Goal: Information Seeking & Learning: Find specific fact

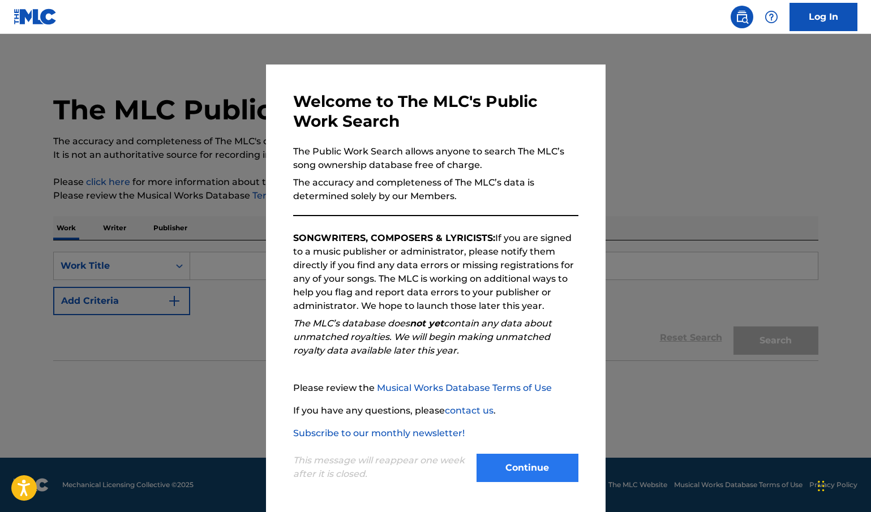
click at [536, 460] on button "Continue" at bounding box center [527, 468] width 102 height 28
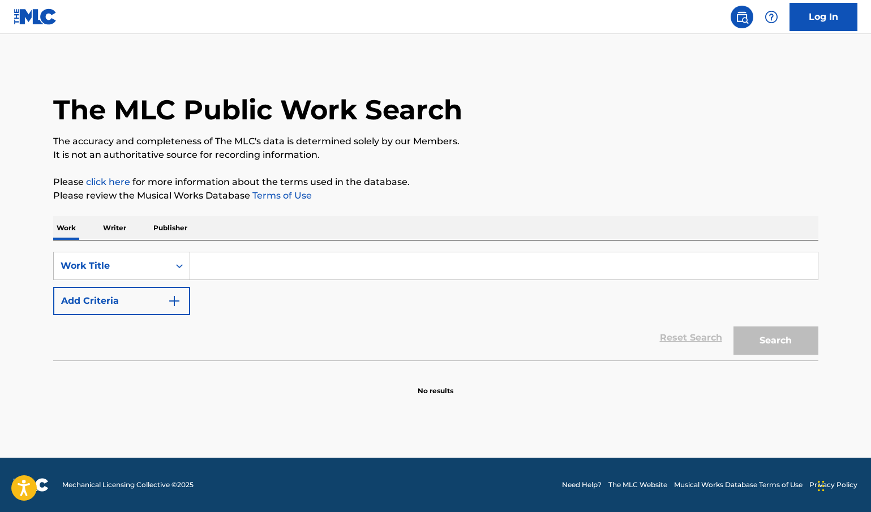
click at [70, 234] on p "Work" at bounding box center [66, 228] width 26 height 24
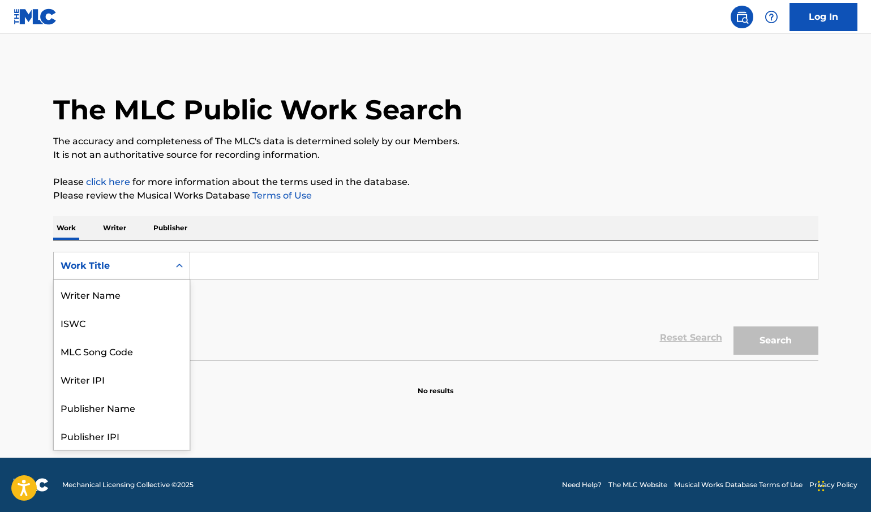
click at [135, 253] on div "Work Title" at bounding box center [121, 266] width 137 height 28
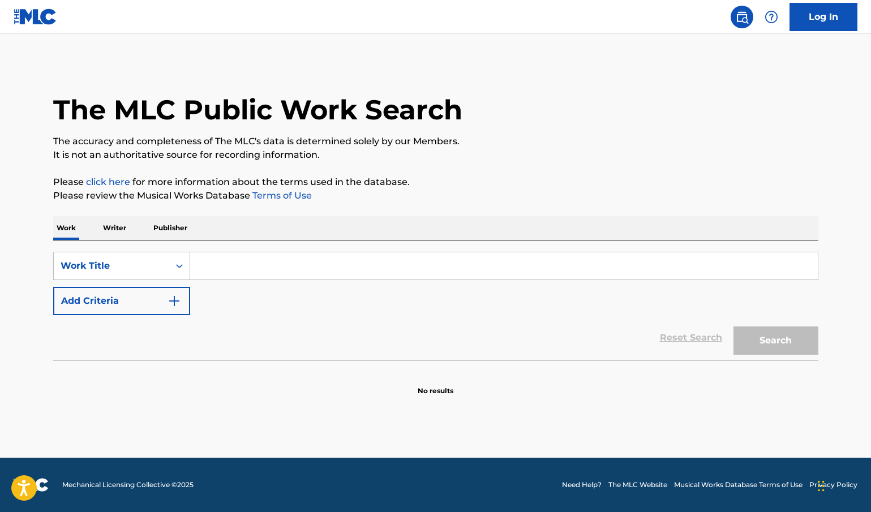
click at [214, 305] on div "SearchWithCriteria57c9fa5a-917b-49bc-8038-d8520fb32398 Work Title Add Criteria" at bounding box center [435, 283] width 765 height 63
click at [131, 305] on button "Add Criteria" at bounding box center [121, 301] width 137 height 28
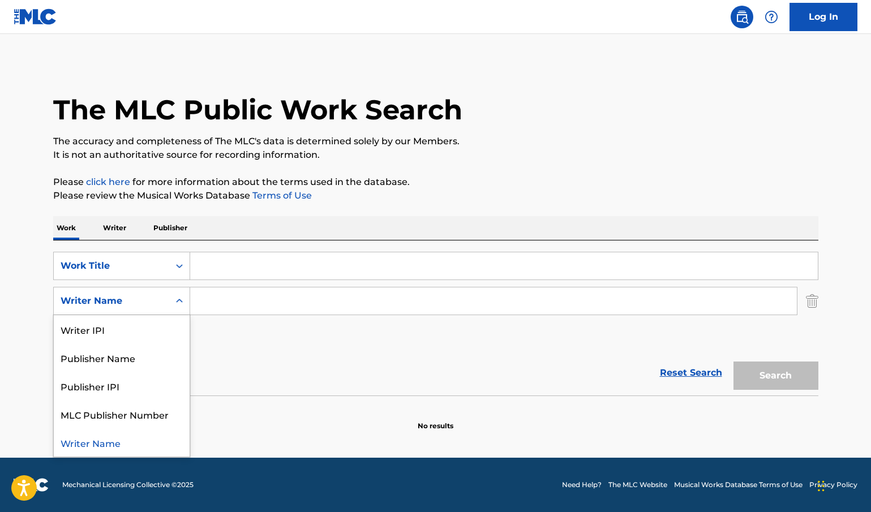
click at [137, 313] on div "Writer Name" at bounding box center [121, 301] width 137 height 28
click at [242, 348] on div "SearchWithCriteria57c9fa5a-917b-49bc-8038-d8520fb32398 Work Title SearchWithCri…" at bounding box center [435, 301] width 765 height 98
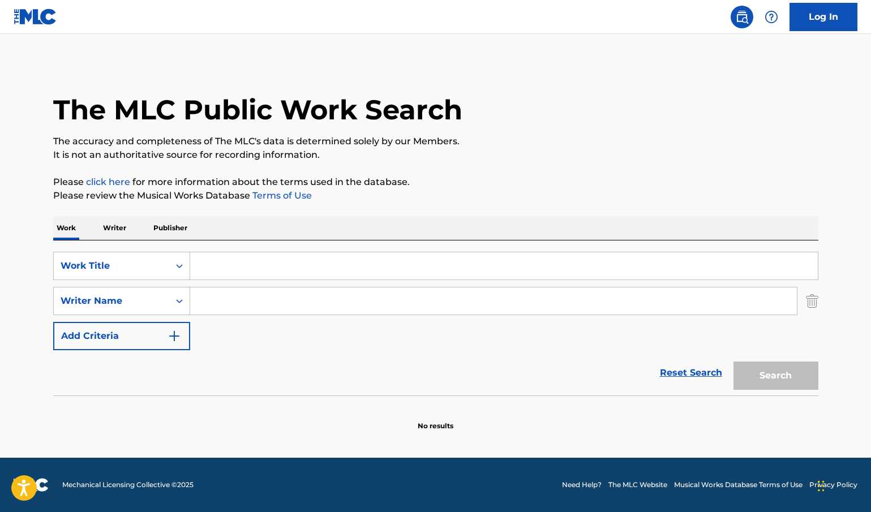
click at [242, 348] on div "SearchWithCriteria57c9fa5a-917b-49bc-8038-d8520fb32398 Work Title SearchWithCri…" at bounding box center [435, 301] width 765 height 98
click at [253, 342] on div "SearchWithCriteria57c9fa5a-917b-49bc-8038-d8520fb32398 Work Title SearchWithCri…" at bounding box center [435, 301] width 765 height 98
click at [811, 305] on img "Search Form" at bounding box center [812, 301] width 12 height 28
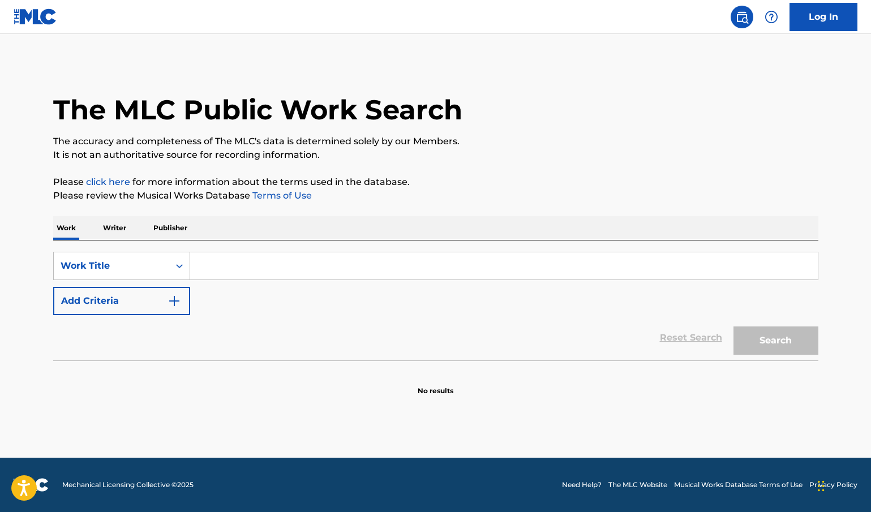
click at [35, 21] on img at bounding box center [36, 16] width 44 height 16
click at [744, 27] on link at bounding box center [741, 17] width 23 height 23
click at [744, 19] on img at bounding box center [742, 17] width 14 height 14
click at [772, 33] on nav "Log In" at bounding box center [435, 17] width 871 height 34
click at [772, 14] on img at bounding box center [771, 17] width 14 height 14
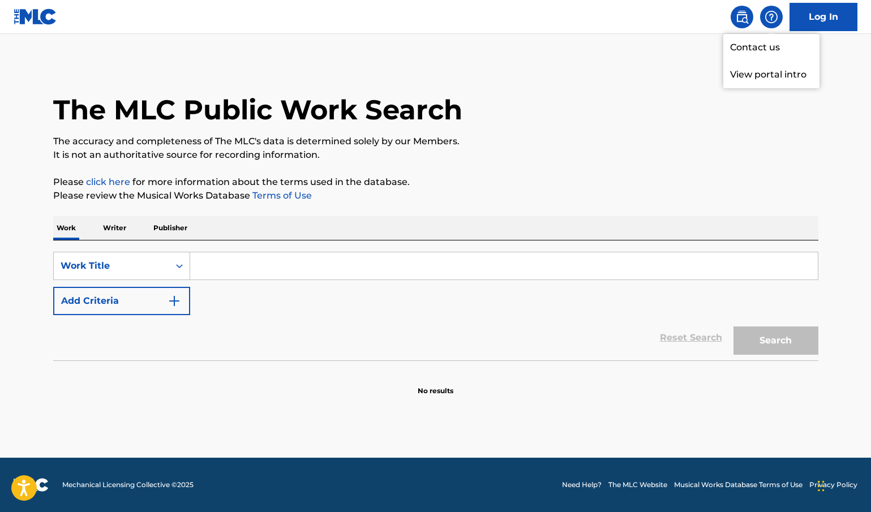
click at [772, 14] on img at bounding box center [771, 17] width 14 height 14
click at [266, 106] on h1 "The MLC Public Work Search" at bounding box center [257, 110] width 409 height 34
click at [362, 145] on p "The accuracy and completeness of The MLC's data is determined solely by our Mem…" at bounding box center [435, 142] width 765 height 14
click at [363, 143] on p "The accuracy and completeness of The MLC's data is determined solely by our Mem…" at bounding box center [435, 142] width 765 height 14
click at [358, 136] on p "The accuracy and completeness of The MLC's data is determined solely by our Mem…" at bounding box center [435, 142] width 765 height 14
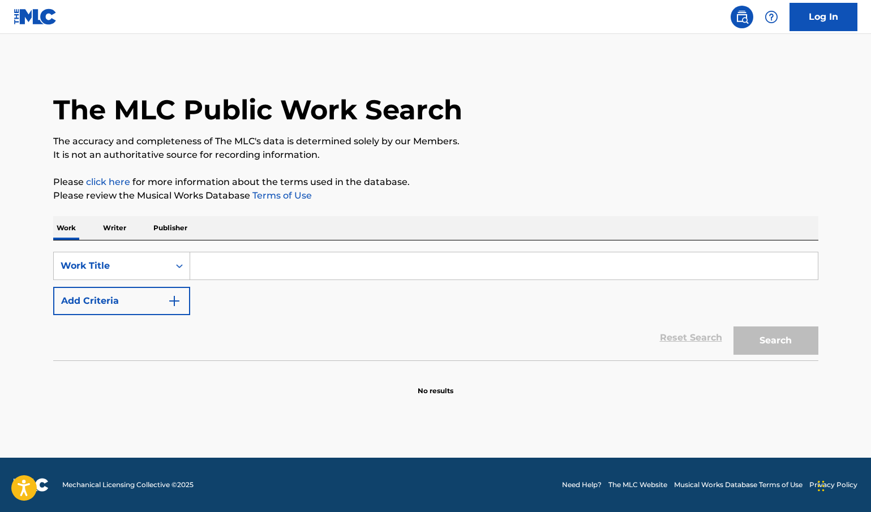
click at [357, 136] on p "The accuracy and completeness of The MLC's data is determined solely by our Mem…" at bounding box center [435, 142] width 765 height 14
click at [354, 137] on p "The accuracy and completeness of The MLC's data is determined solely by our Mem…" at bounding box center [435, 142] width 765 height 14
click at [339, 144] on p "The accuracy and completeness of The MLC's data is determined solely by our Mem…" at bounding box center [435, 142] width 765 height 14
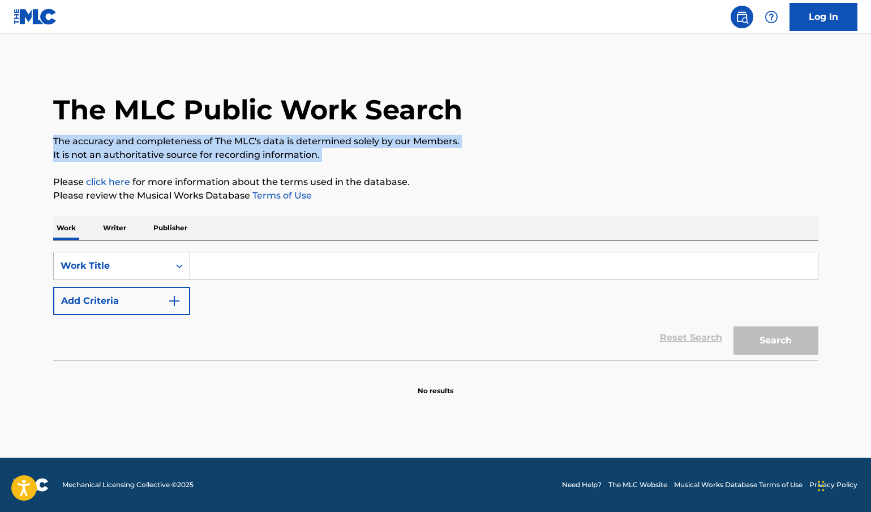
drag, startPoint x: 339, startPoint y: 144, endPoint x: 339, endPoint y: 158, distance: 13.6
click at [339, 158] on div "The MLC Public Work Search The accuracy and completeness of The MLC's data is d…" at bounding box center [436, 229] width 792 height 334
click at [339, 158] on p "It is not an authoritative source for recording information." at bounding box center [435, 155] width 765 height 14
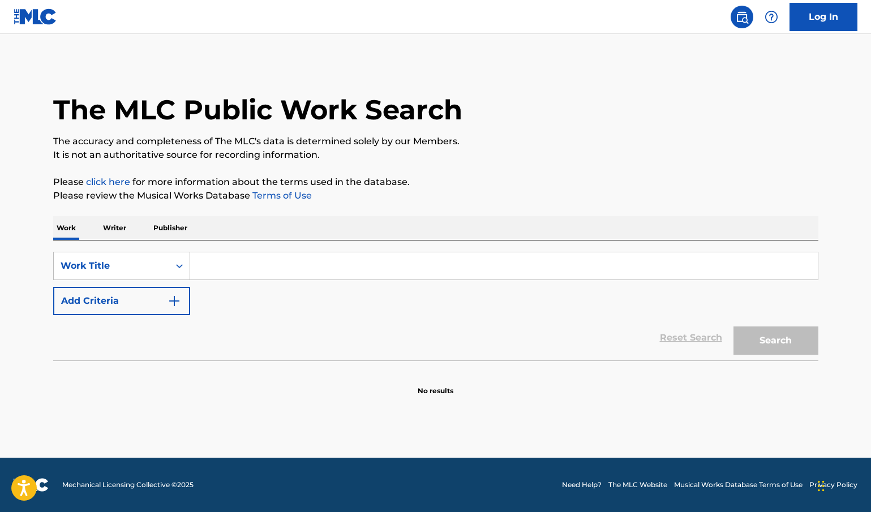
click at [339, 158] on p "It is not an authoritative source for recording information." at bounding box center [435, 155] width 765 height 14
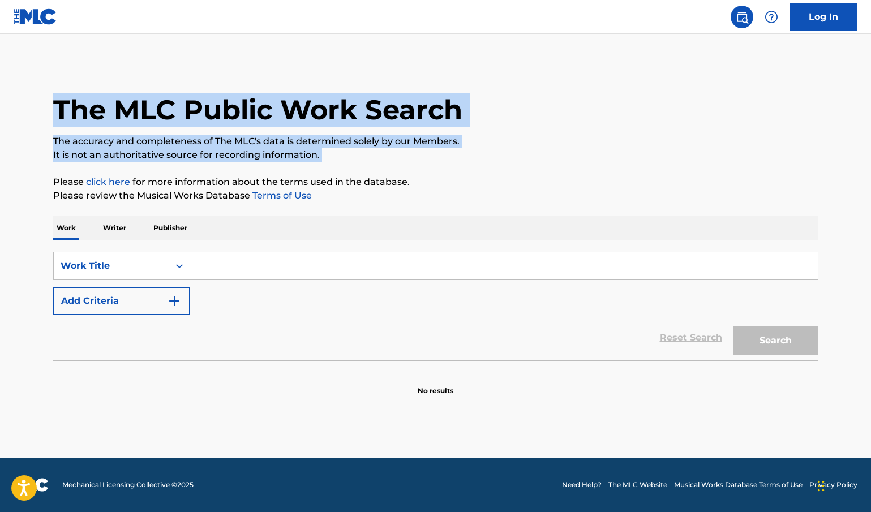
drag, startPoint x: 339, startPoint y: 158, endPoint x: 373, endPoint y: 84, distance: 81.0
click at [373, 84] on div "The MLC Public Work Search The accuracy and completeness of The MLC's data is d…" at bounding box center [436, 229] width 792 height 334
click at [373, 84] on div "The MLC Public Work Search" at bounding box center [435, 103] width 765 height 83
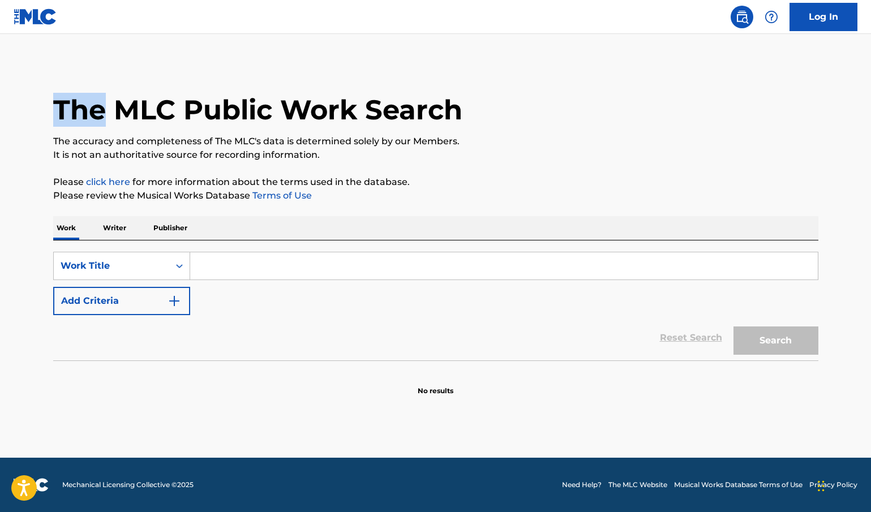
click at [373, 84] on div "The MLC Public Work Search" at bounding box center [435, 103] width 765 height 83
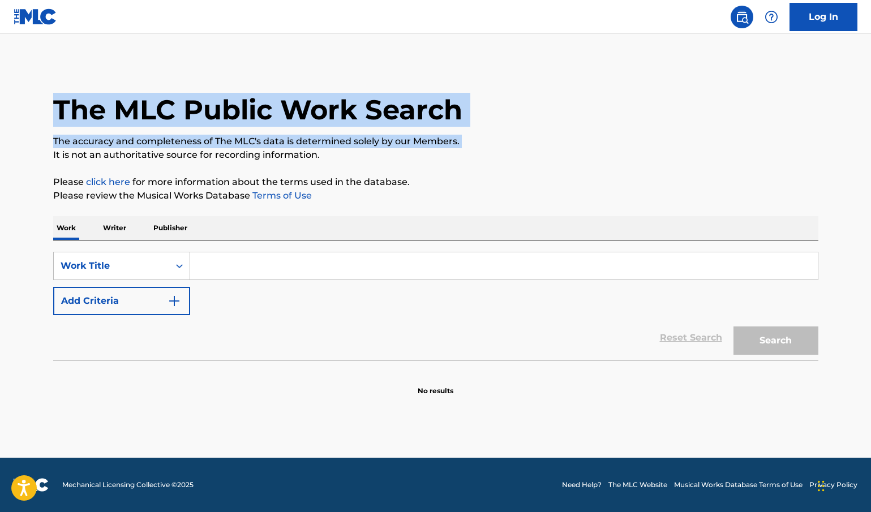
drag, startPoint x: 373, startPoint y: 84, endPoint x: 313, endPoint y: 144, distance: 84.8
click at [313, 144] on div "The MLC Public Work Search The accuracy and completeness of The MLC's data is d…" at bounding box center [436, 229] width 792 height 334
click at [313, 144] on p "The accuracy and completeness of The MLC's data is determined solely by our Mem…" at bounding box center [435, 142] width 765 height 14
drag, startPoint x: 326, startPoint y: 149, endPoint x: 43, endPoint y: 97, distance: 288.2
click at [43, 97] on div "The MLC Public Work Search The accuracy and completeness of The MLC's data is d…" at bounding box center [436, 229] width 792 height 334
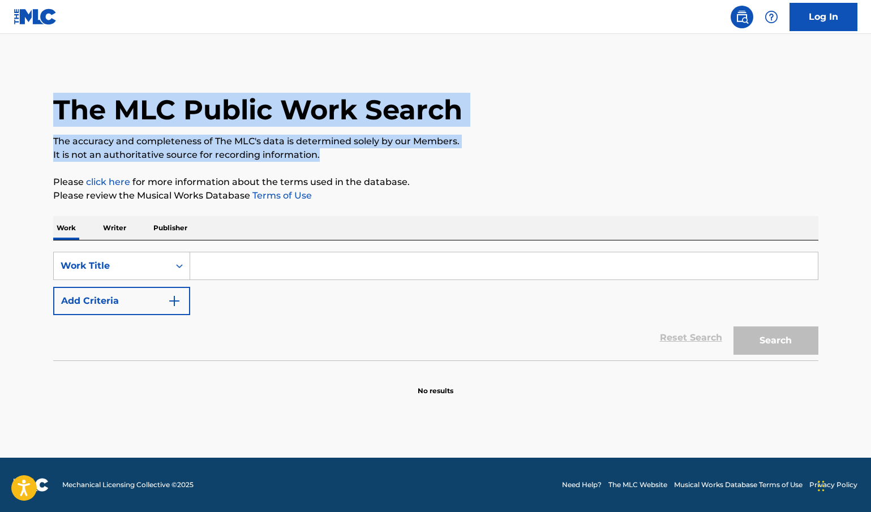
click at [43, 97] on div "The MLC Public Work Search The accuracy and completeness of The MLC's data is d…" at bounding box center [436, 229] width 792 height 334
drag, startPoint x: 43, startPoint y: 97, endPoint x: 314, endPoint y: 149, distance: 275.8
click at [314, 149] on div "The MLC Public Work Search The accuracy and completeness of The MLC's data is d…" at bounding box center [436, 229] width 792 height 334
click at [314, 149] on p "It is not an authoritative source for recording information." at bounding box center [435, 155] width 765 height 14
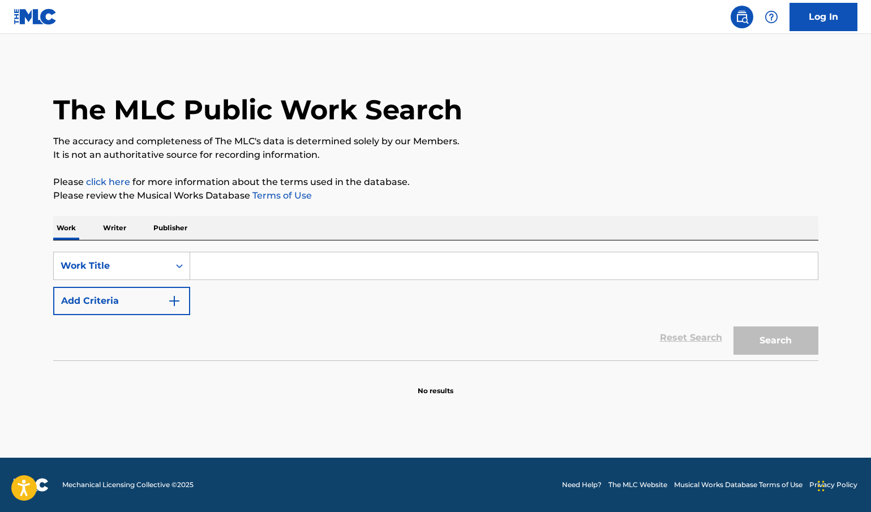
click at [105, 238] on p "Writer" at bounding box center [115, 228] width 30 height 24
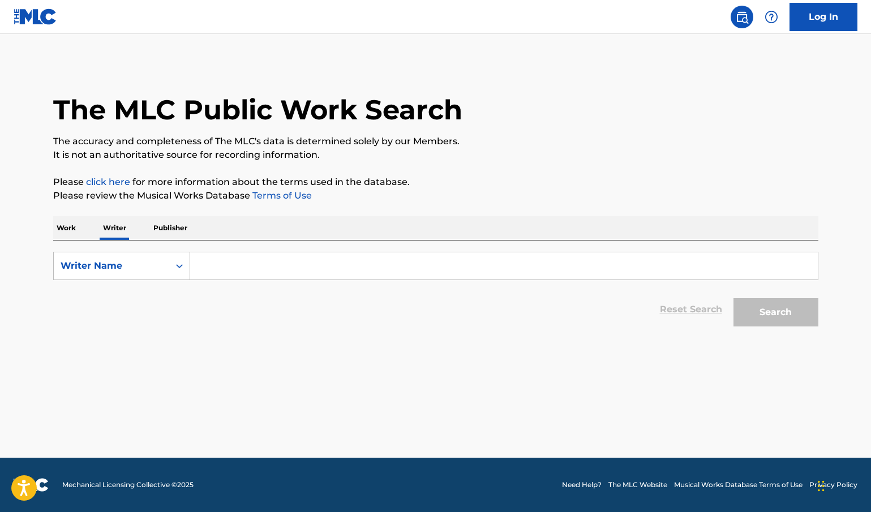
click at [186, 237] on p "Publisher" at bounding box center [170, 228] width 41 height 24
click at [120, 232] on p "Writer" at bounding box center [115, 228] width 30 height 24
click at [70, 233] on p "Work" at bounding box center [66, 228] width 26 height 24
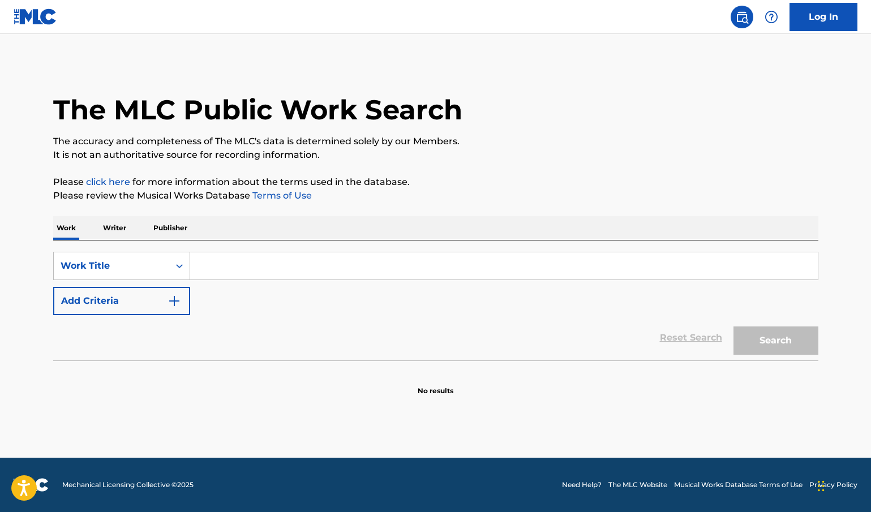
click at [289, 218] on div "Work Writer Publisher" at bounding box center [435, 228] width 765 height 24
click at [365, 209] on div "The MLC Public Work Search The accuracy and completeness of The MLC's data is d…" at bounding box center [436, 229] width 792 height 334
click at [377, 195] on p "Please review the Musical Works Database Terms of Use" at bounding box center [435, 196] width 765 height 14
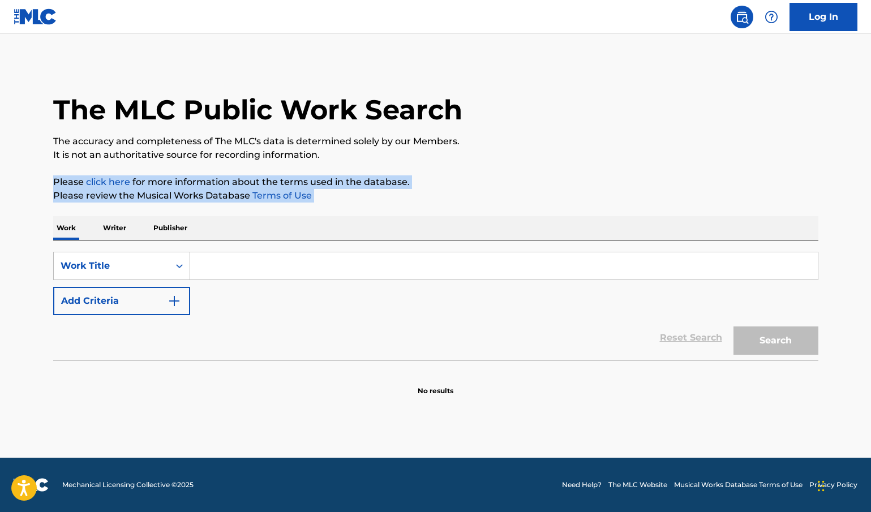
drag, startPoint x: 377, startPoint y: 195, endPoint x: 369, endPoint y: 160, distance: 36.6
click at [369, 160] on div "The MLC Public Work Search The accuracy and completeness of The MLC's data is d…" at bounding box center [436, 229] width 792 height 334
click at [369, 160] on p "It is not an authoritative source for recording information." at bounding box center [435, 155] width 765 height 14
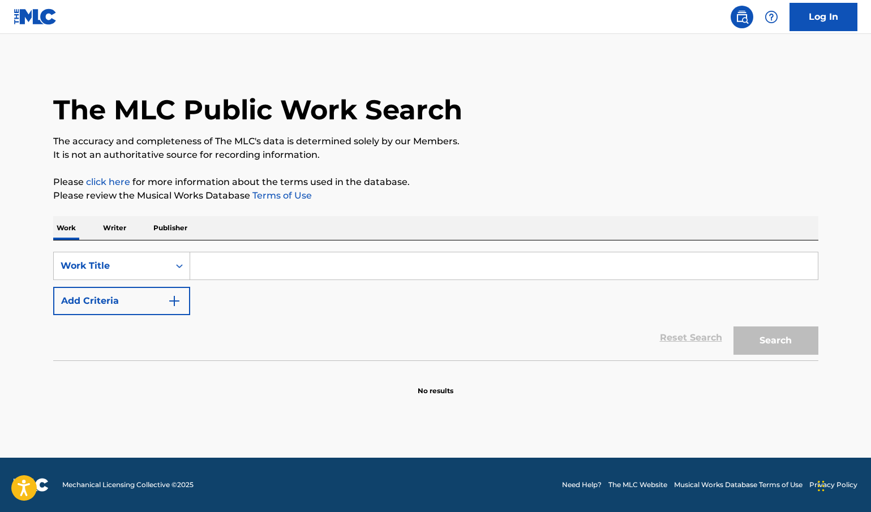
click at [369, 160] on p "It is not an authoritative source for recording information." at bounding box center [435, 155] width 765 height 14
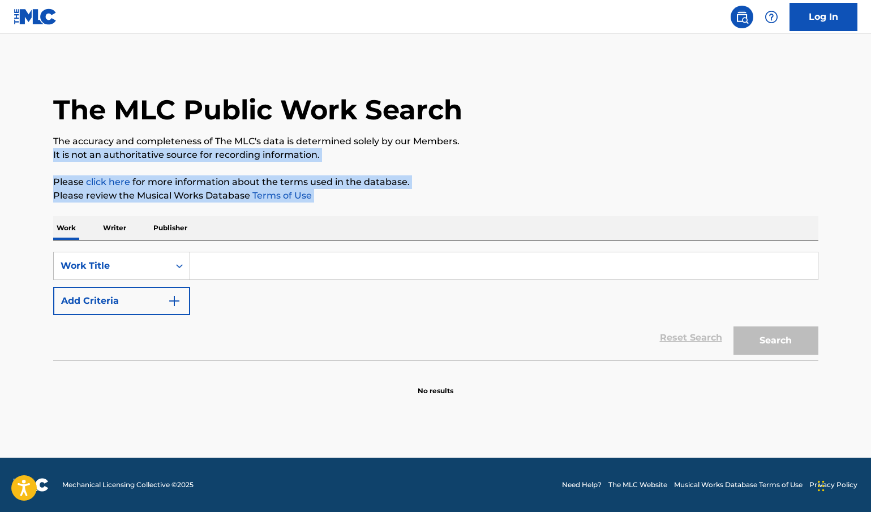
drag, startPoint x: 369, startPoint y: 160, endPoint x: 368, endPoint y: 191, distance: 31.1
click at [368, 189] on div "The MLC Public Work Search The accuracy and completeness of The MLC's data is d…" at bounding box center [436, 229] width 792 height 334
click at [367, 197] on p "Please review the Musical Works Database Terms of Use" at bounding box center [435, 196] width 765 height 14
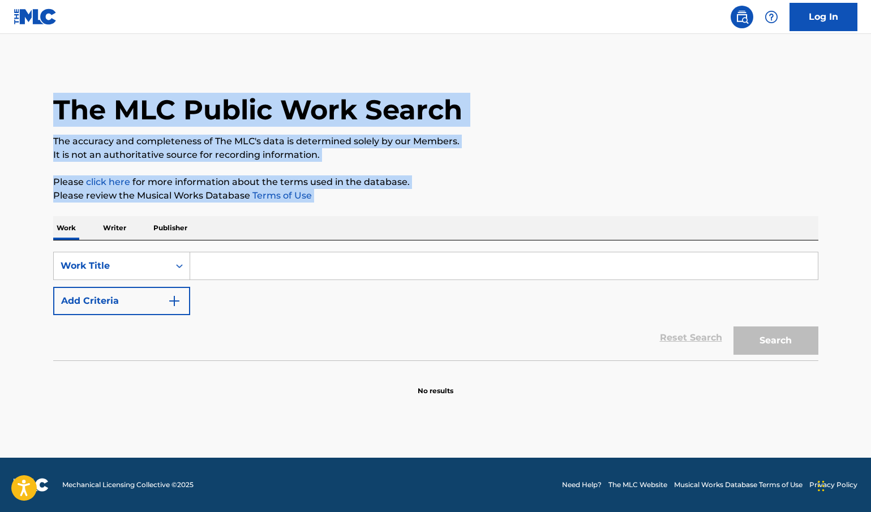
drag, startPoint x: 367, startPoint y: 197, endPoint x: 79, endPoint y: 96, distance: 305.2
click at [79, 96] on div "The MLC Public Work Search The accuracy and completeness of The MLC's data is d…" at bounding box center [436, 229] width 792 height 334
click at [79, 96] on h1 "The MLC Public Work Search" at bounding box center [257, 110] width 409 height 34
drag, startPoint x: 79, startPoint y: 96, endPoint x: 335, endPoint y: 195, distance: 274.9
click at [335, 195] on div "The MLC Public Work Search The accuracy and completeness of The MLC's data is d…" at bounding box center [436, 229] width 792 height 334
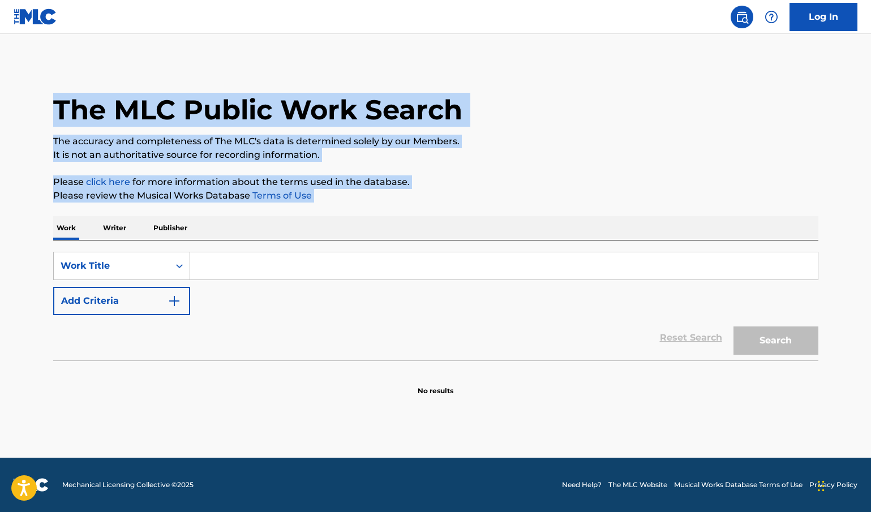
click at [335, 195] on p "Please review the Musical Works Database Terms of Use" at bounding box center [435, 196] width 765 height 14
drag, startPoint x: 335, startPoint y: 195, endPoint x: 227, endPoint y: 66, distance: 168.3
click at [227, 66] on div "The MLC Public Work Search The accuracy and completeness of The MLC's data is d…" at bounding box center [436, 229] width 792 height 334
click at [227, 66] on div "The MLC Public Work Search" at bounding box center [435, 103] width 765 height 83
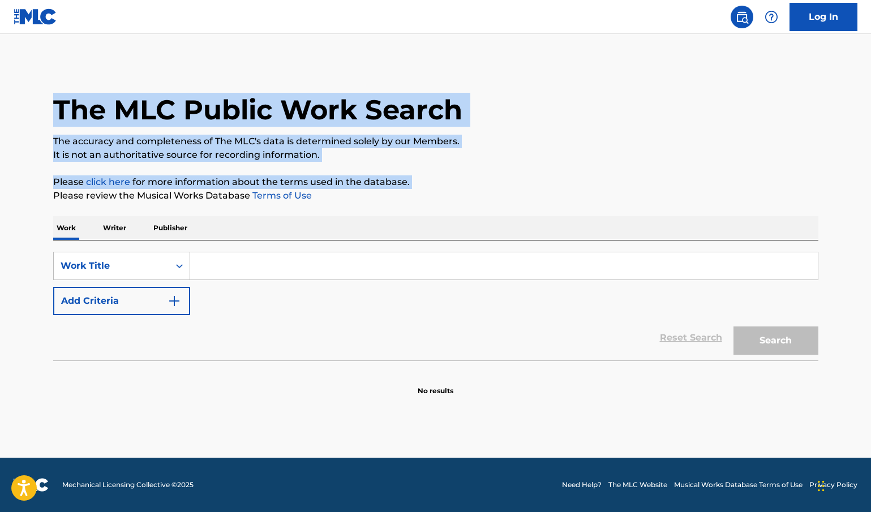
drag, startPoint x: 227, startPoint y: 66, endPoint x: 420, endPoint y: 186, distance: 226.7
click at [420, 186] on div "The MLC Public Work Search The accuracy and completeness of The MLC's data is d…" at bounding box center [436, 229] width 792 height 334
click at [417, 177] on p "Please click here for more information about the terms used in the database." at bounding box center [435, 182] width 765 height 14
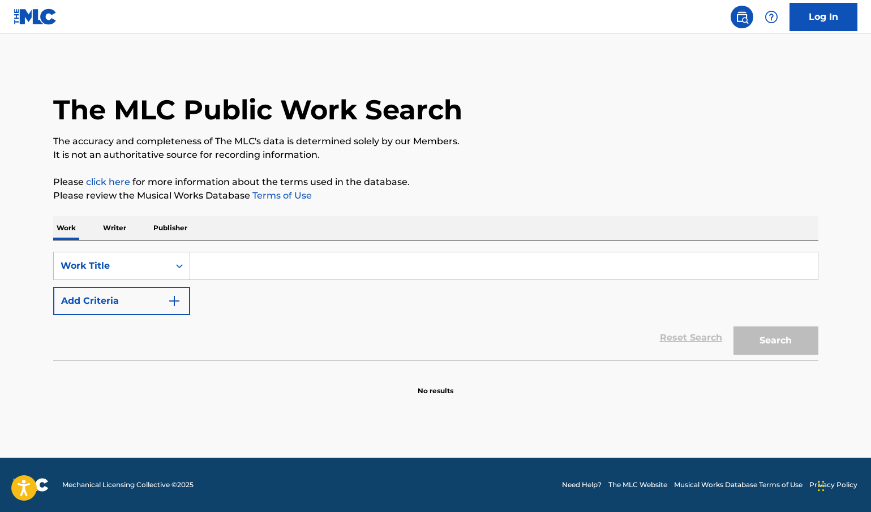
click at [80, 116] on h1 "The MLC Public Work Search" at bounding box center [257, 110] width 409 height 34
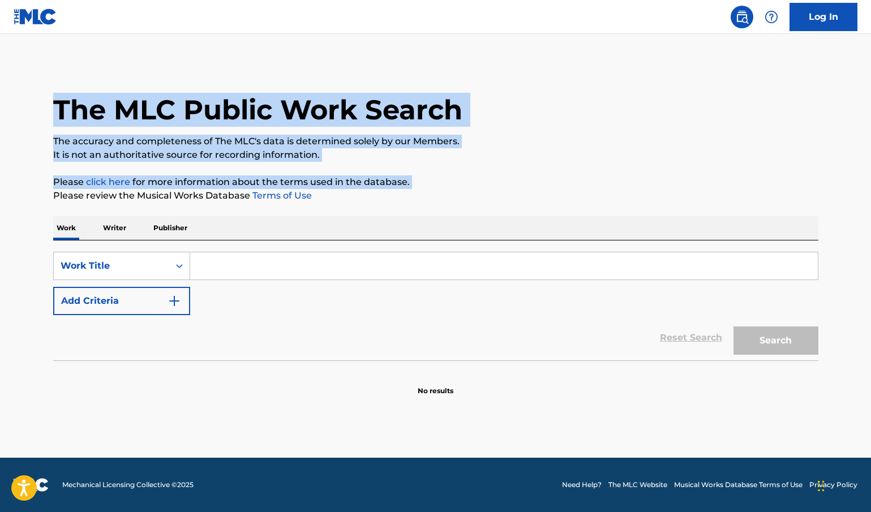
drag, startPoint x: 80, startPoint y: 116, endPoint x: 493, endPoint y: 187, distance: 419.0
click at [493, 187] on div "The MLC Public Work Search The accuracy and completeness of The MLC's data is d…" at bounding box center [436, 229] width 792 height 334
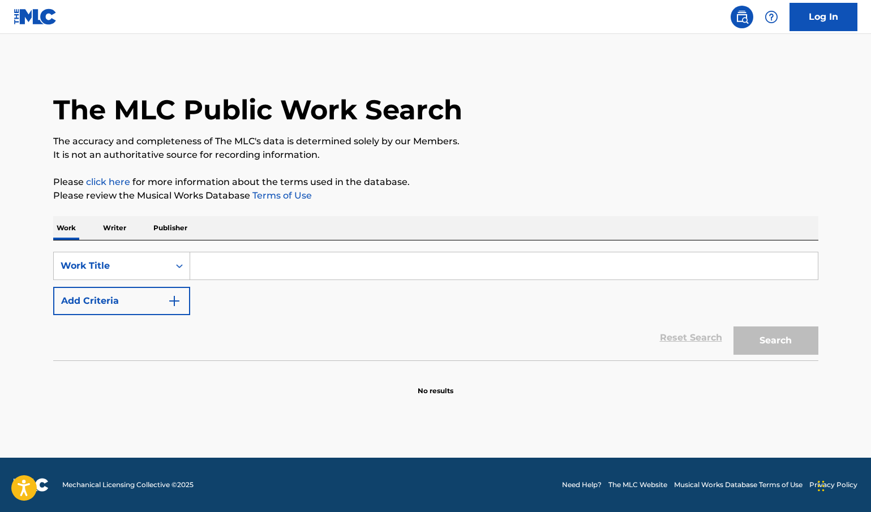
click at [285, 283] on div "SearchWithCriteria57c9fa5a-917b-49bc-8038-d8520fb32398 Work Title Add Criteria" at bounding box center [435, 283] width 765 height 63
click at [277, 268] on input "Search Form" at bounding box center [503, 265] width 627 height 27
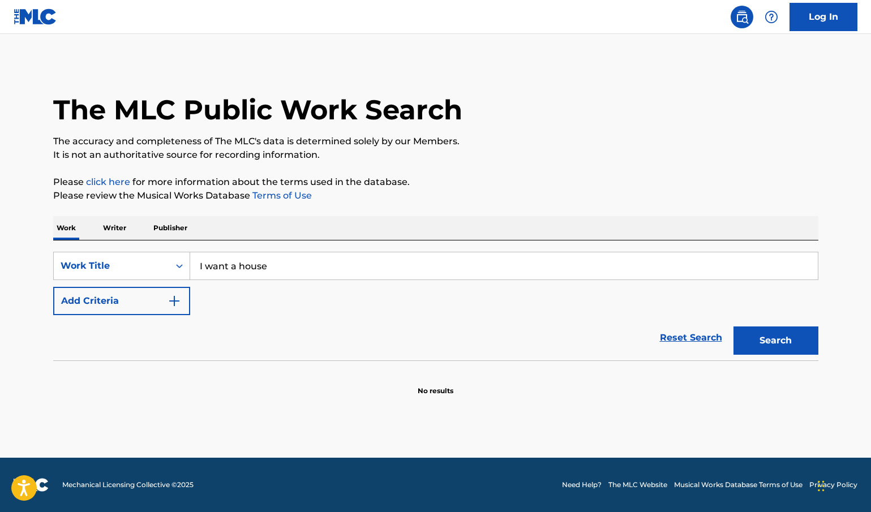
type input "I want a house"
click at [775, 341] on button "Search" at bounding box center [775, 340] width 85 height 28
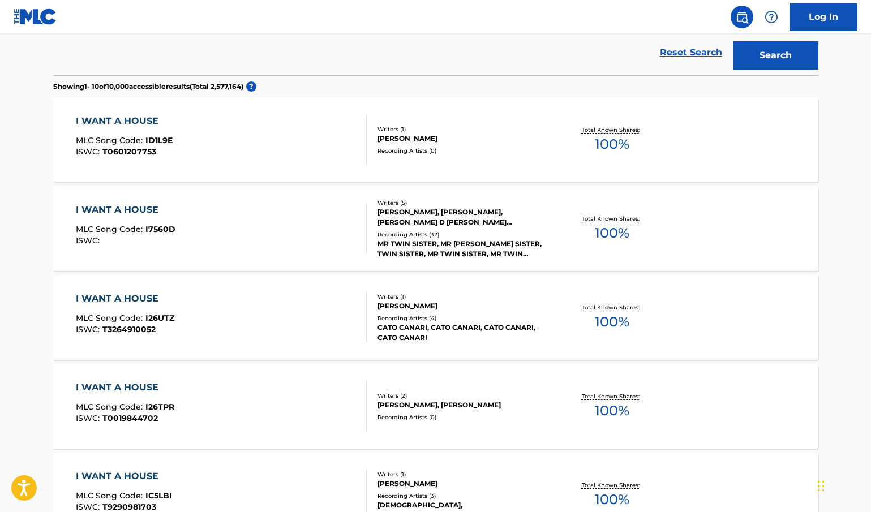
scroll to position [272, 0]
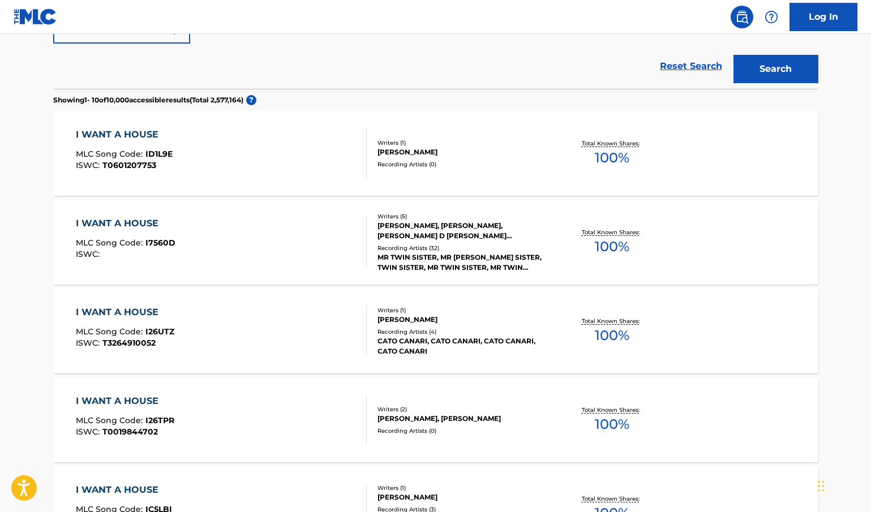
click at [138, 213] on div "I WANT A HOUSE MLC Song Code : I7560D ISWC : Writers ( 5 ) [PERSON_NAME], [PERS…" at bounding box center [435, 242] width 765 height 85
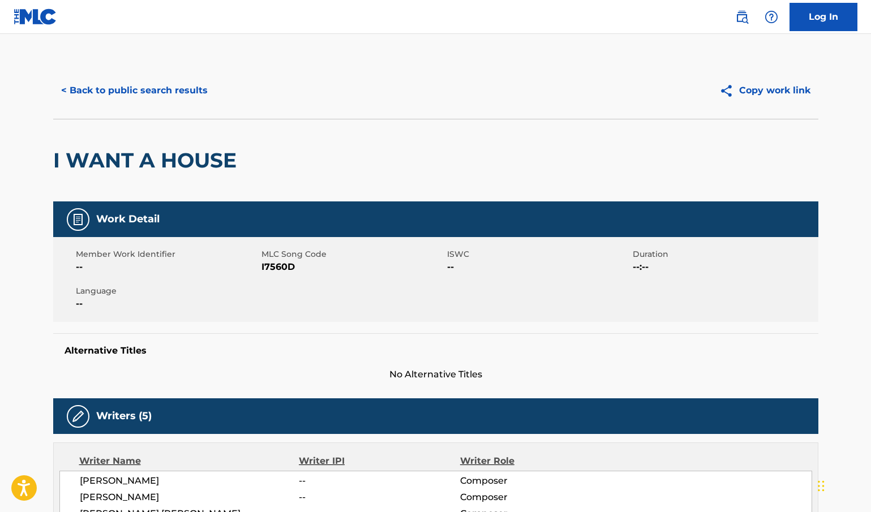
scroll to position [1, 0]
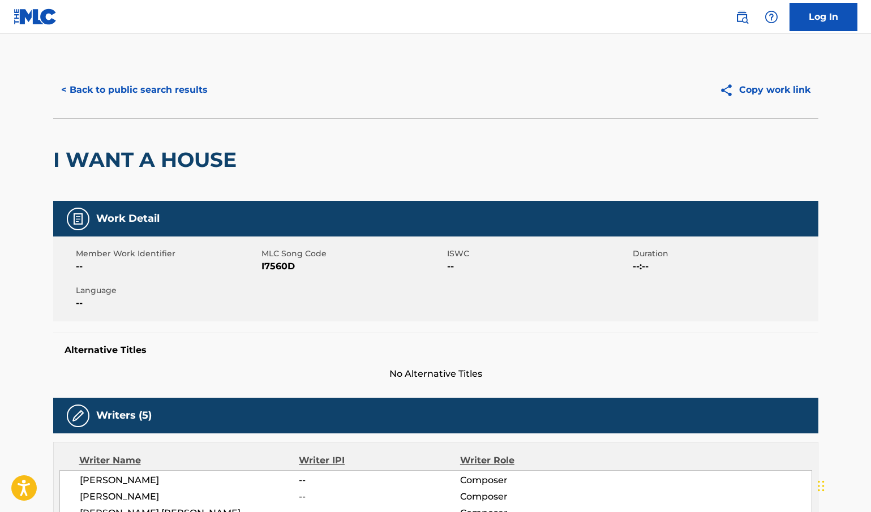
click at [289, 265] on span "I7560D" at bounding box center [352, 267] width 183 height 14
click at [412, 315] on div "Member Work Identifier -- MLC Song Code I7560D ISWC -- Duration --:-- Language …" at bounding box center [435, 278] width 765 height 85
click at [289, 256] on span "MLC Song Code" at bounding box center [352, 254] width 183 height 12
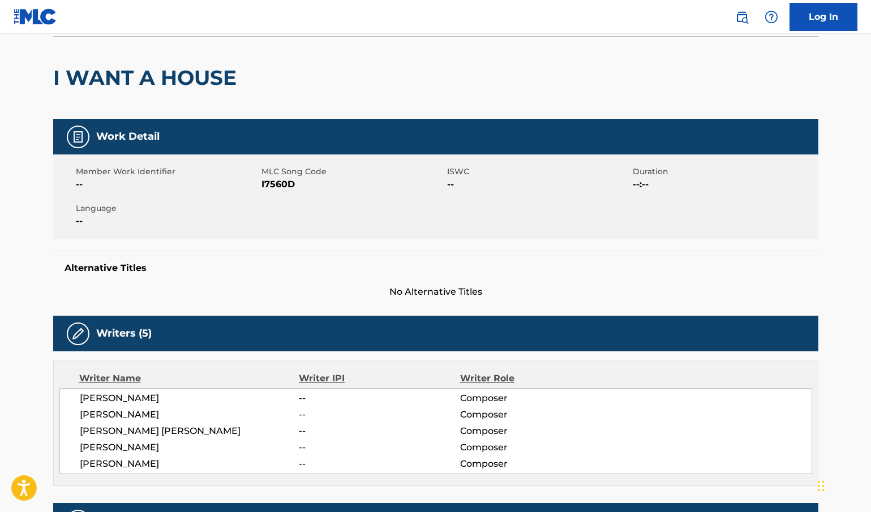
scroll to position [83, 0]
click at [278, 182] on span "I7560D" at bounding box center [352, 185] width 183 height 14
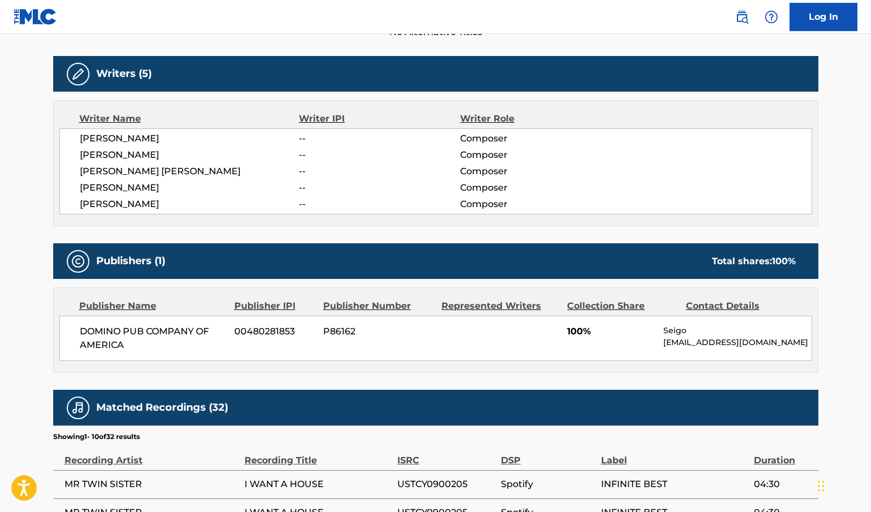
scroll to position [428, 0]
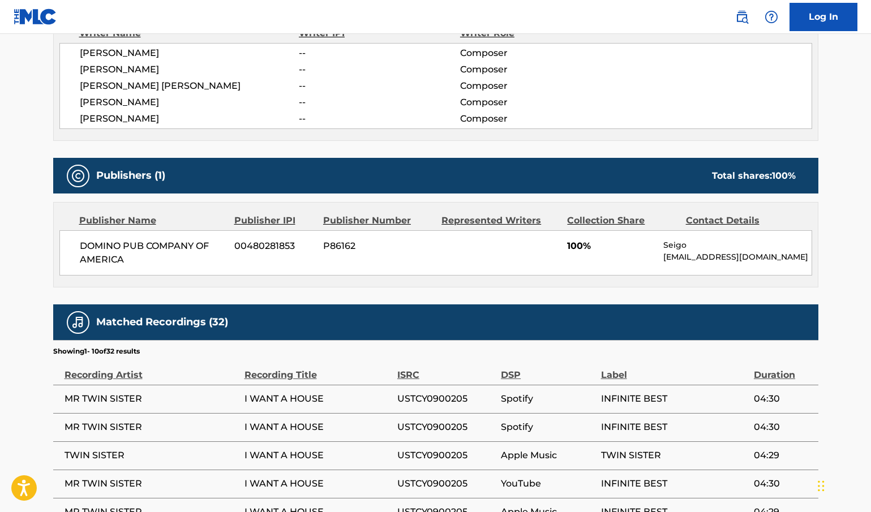
click at [334, 246] on span "P86162" at bounding box center [378, 246] width 110 height 14
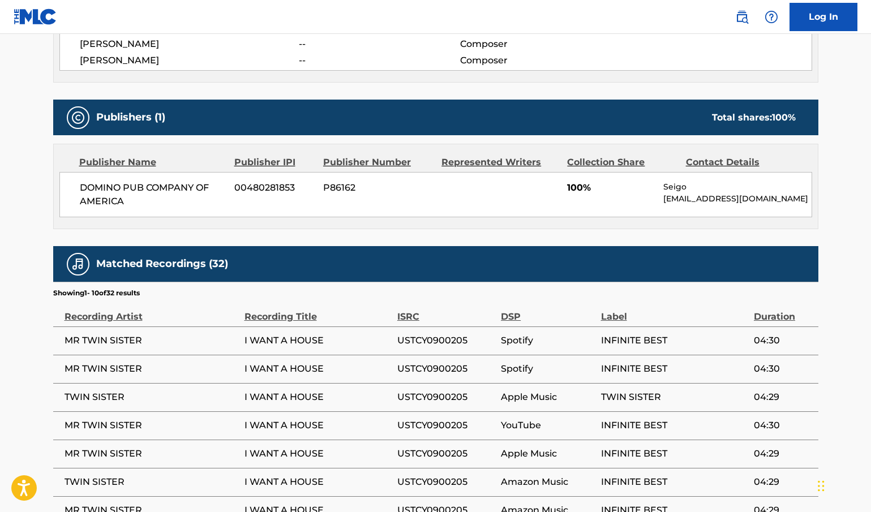
scroll to position [530, 0]
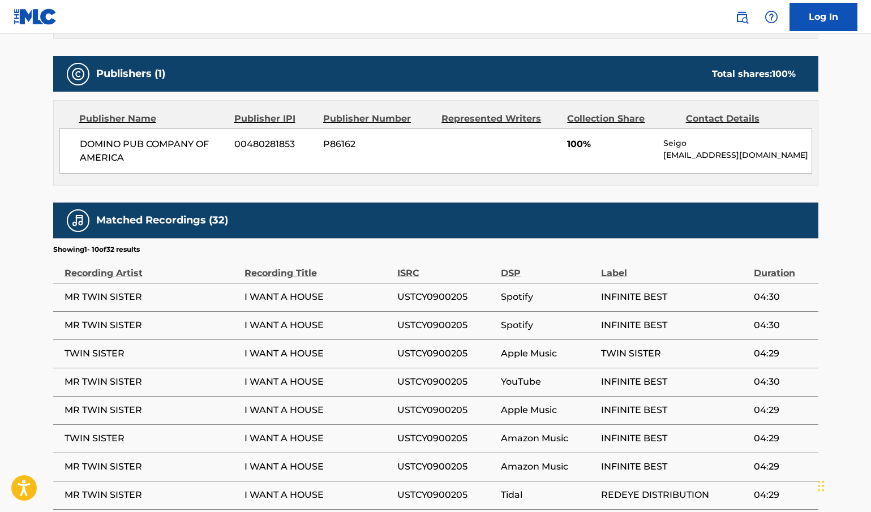
click at [520, 292] on span "Spotify" at bounding box center [548, 297] width 94 height 14
click at [633, 292] on span "INFINITE BEST" at bounding box center [674, 297] width 147 height 14
click at [614, 275] on div "Label" at bounding box center [674, 267] width 147 height 25
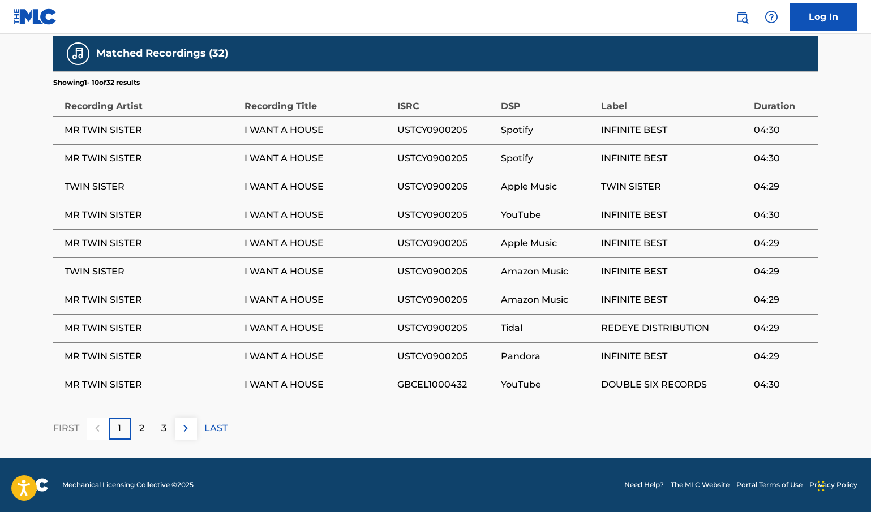
scroll to position [696, 0]
click at [134, 428] on div "2" at bounding box center [142, 428] width 22 height 22
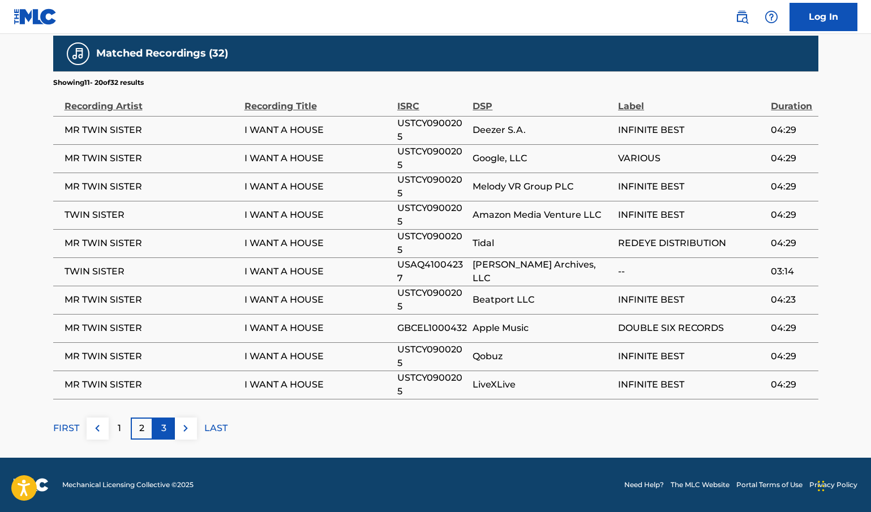
click at [169, 435] on div "3" at bounding box center [164, 428] width 22 height 22
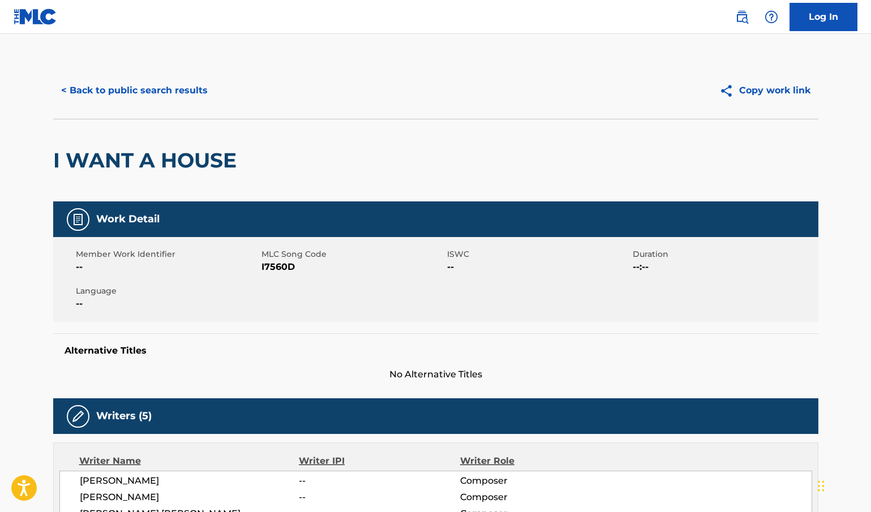
scroll to position [0, 0]
click at [608, 28] on nav "Log In" at bounding box center [435, 17] width 871 height 34
